Goal: Information Seeking & Learning: Learn about a topic

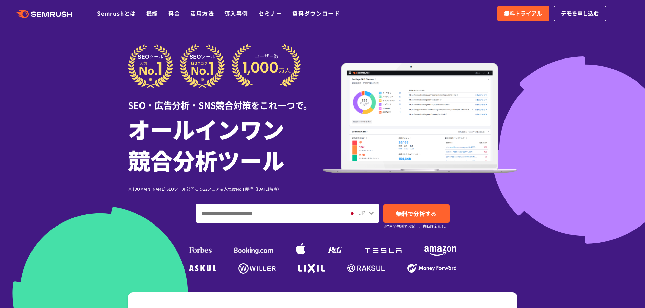
click at [148, 15] on link "機能" at bounding box center [152, 13] width 12 height 8
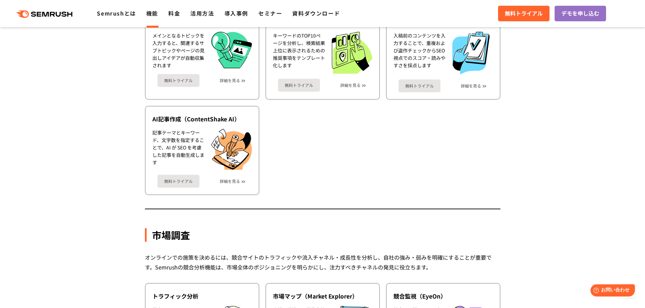
scroll to position [948, 0]
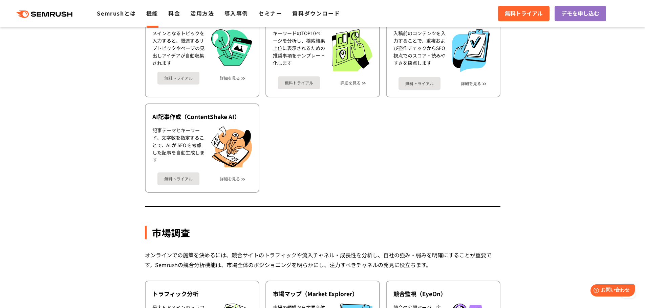
click at [567, 96] on section "機能詳細 デジタルマーケティングの様々な領域で自社、競合を分析 施策を実行するためのインサイトを導き出します SEO SEOを実行するには、テクニカルSEO、…" at bounding box center [322, 143] width 645 height 1878
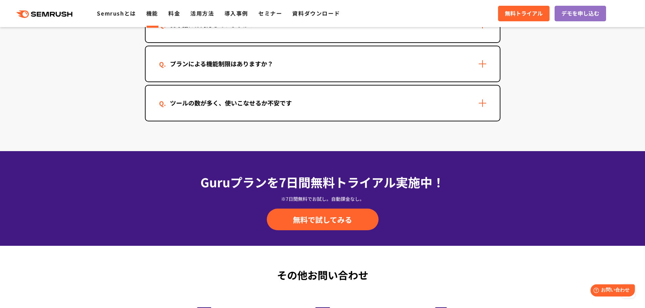
scroll to position [1997, 0]
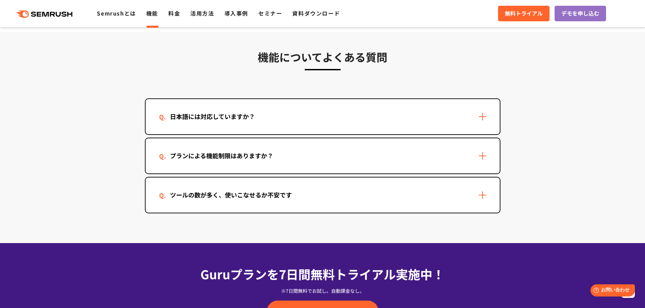
click at [484, 118] on div "日本語には対応していますか？" at bounding box center [323, 116] width 354 height 35
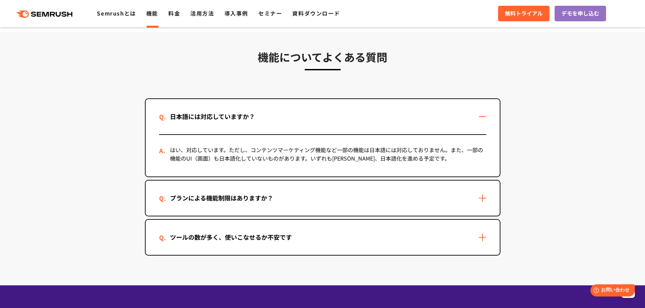
click at [484, 118] on div "日本語には対応していますか？" at bounding box center [323, 116] width 354 height 35
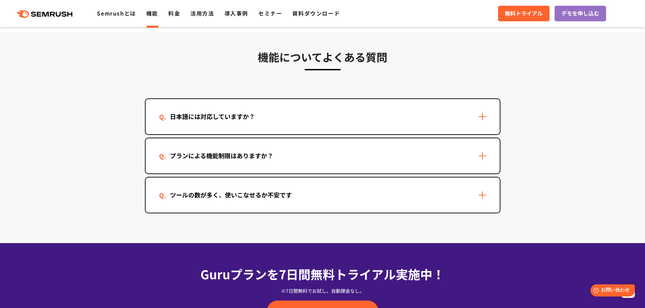
click at [484, 118] on div "日本語には対応していますか？" at bounding box center [323, 116] width 354 height 35
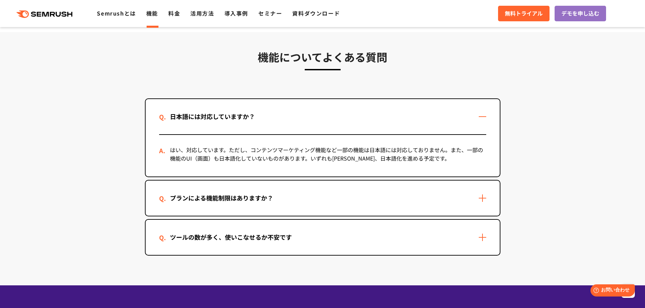
click at [484, 118] on div "日本語には対応していますか？" at bounding box center [323, 116] width 354 height 35
